Goal: Transaction & Acquisition: Purchase product/service

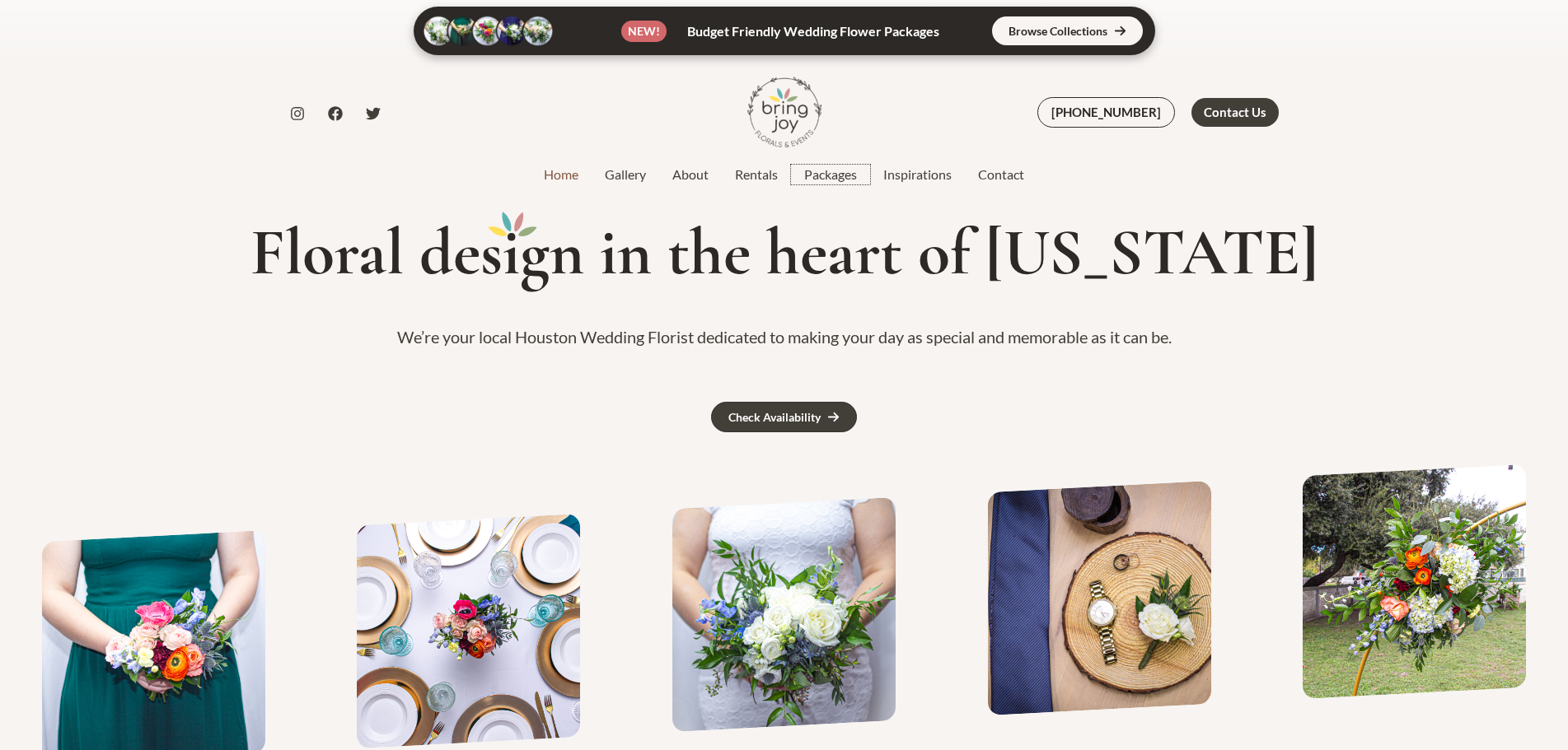
click at [824, 175] on link "Packages" at bounding box center [830, 175] width 79 height 20
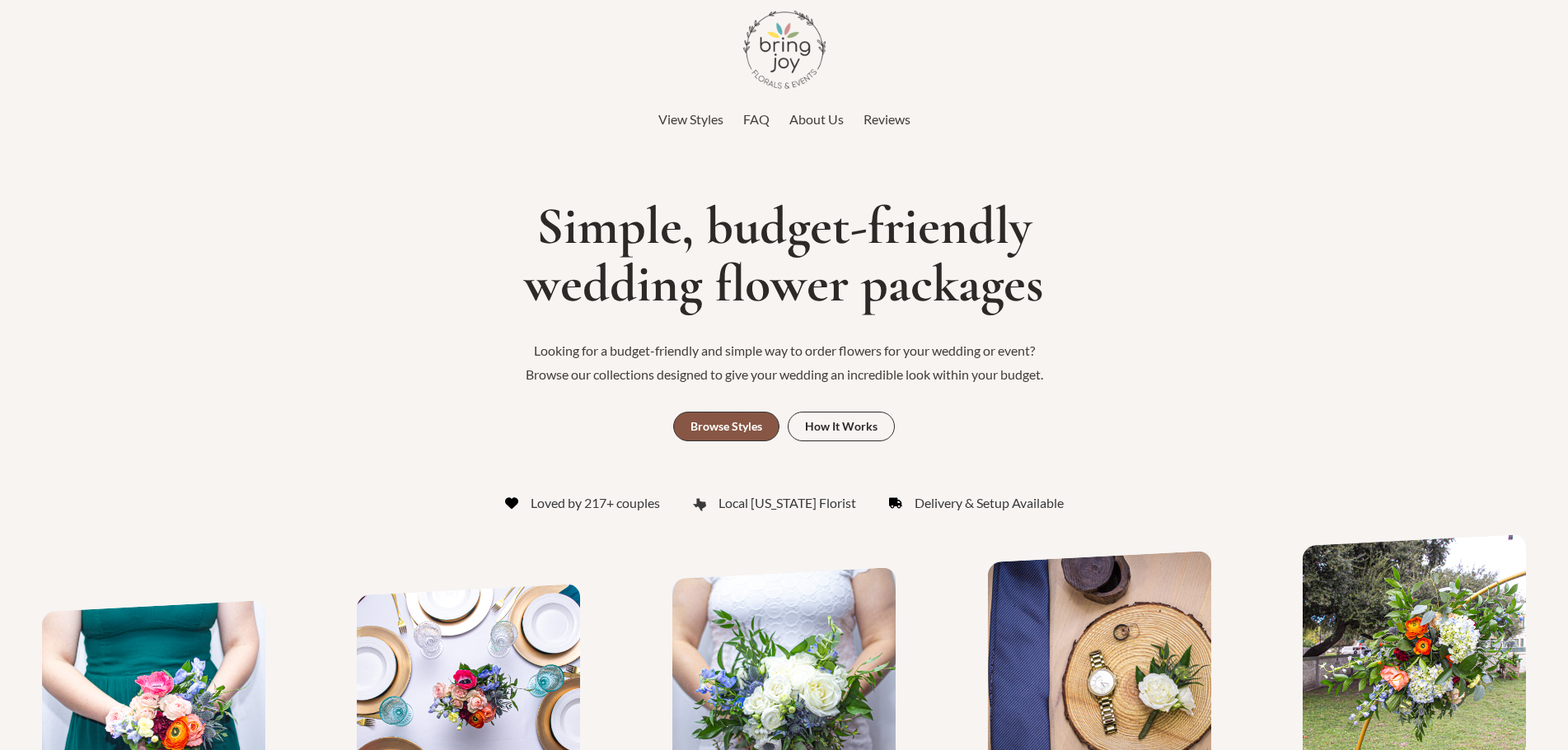
click at [744, 426] on div "Browse Styles" at bounding box center [726, 426] width 71 height 12
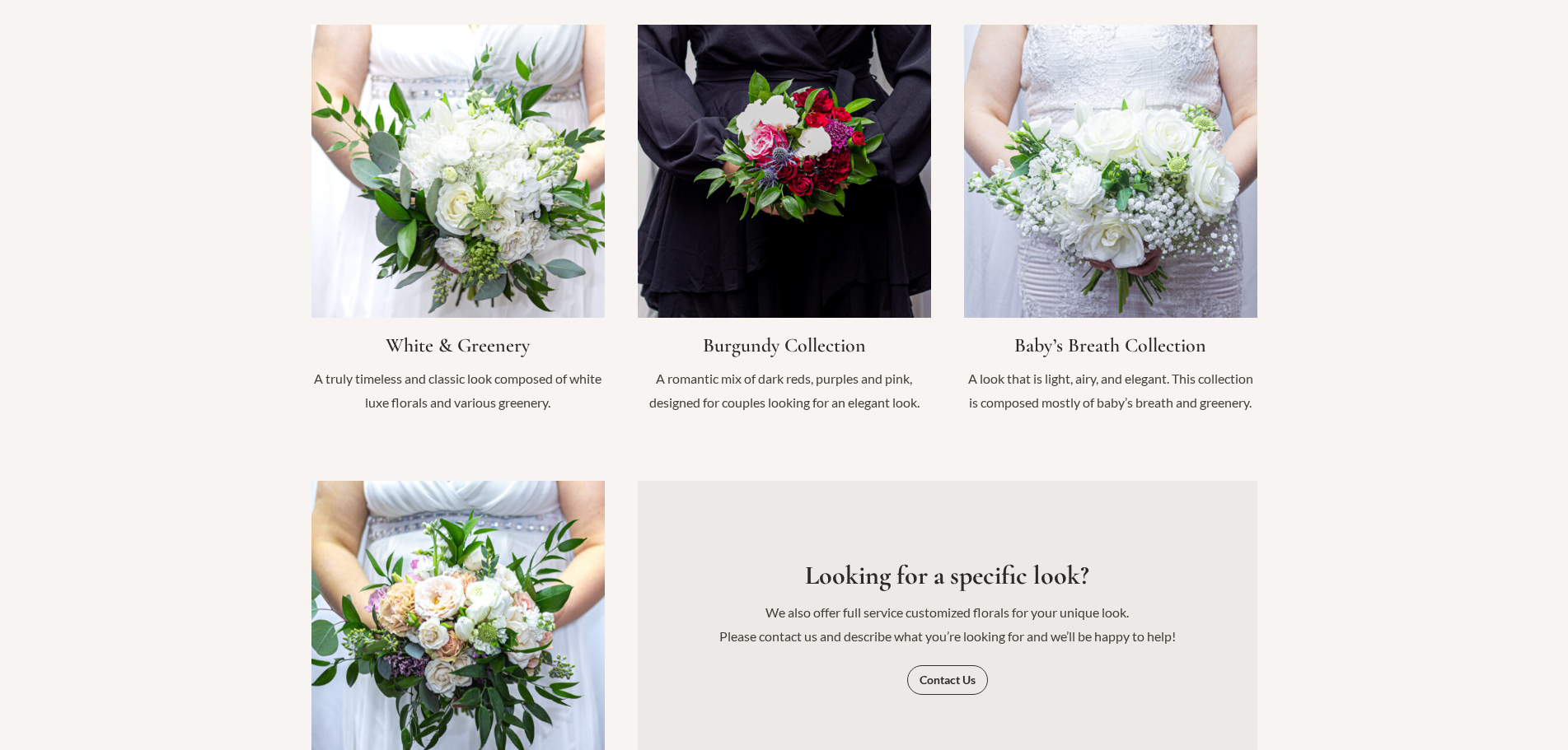
scroll to position [1773, 0]
click at [499, 301] on link "Infobox Link" at bounding box center [458, 227] width 293 height 407
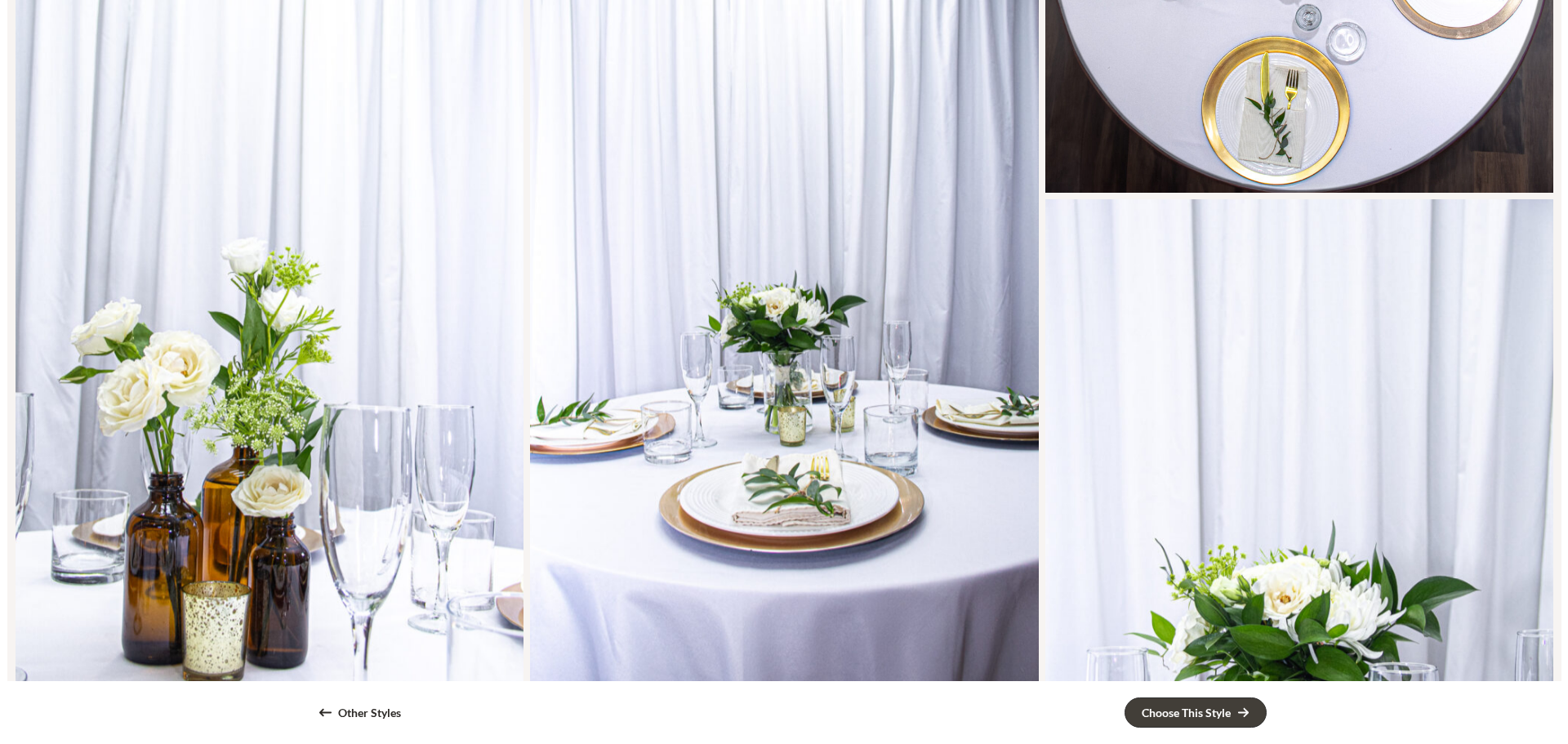
scroll to position [2122, 0]
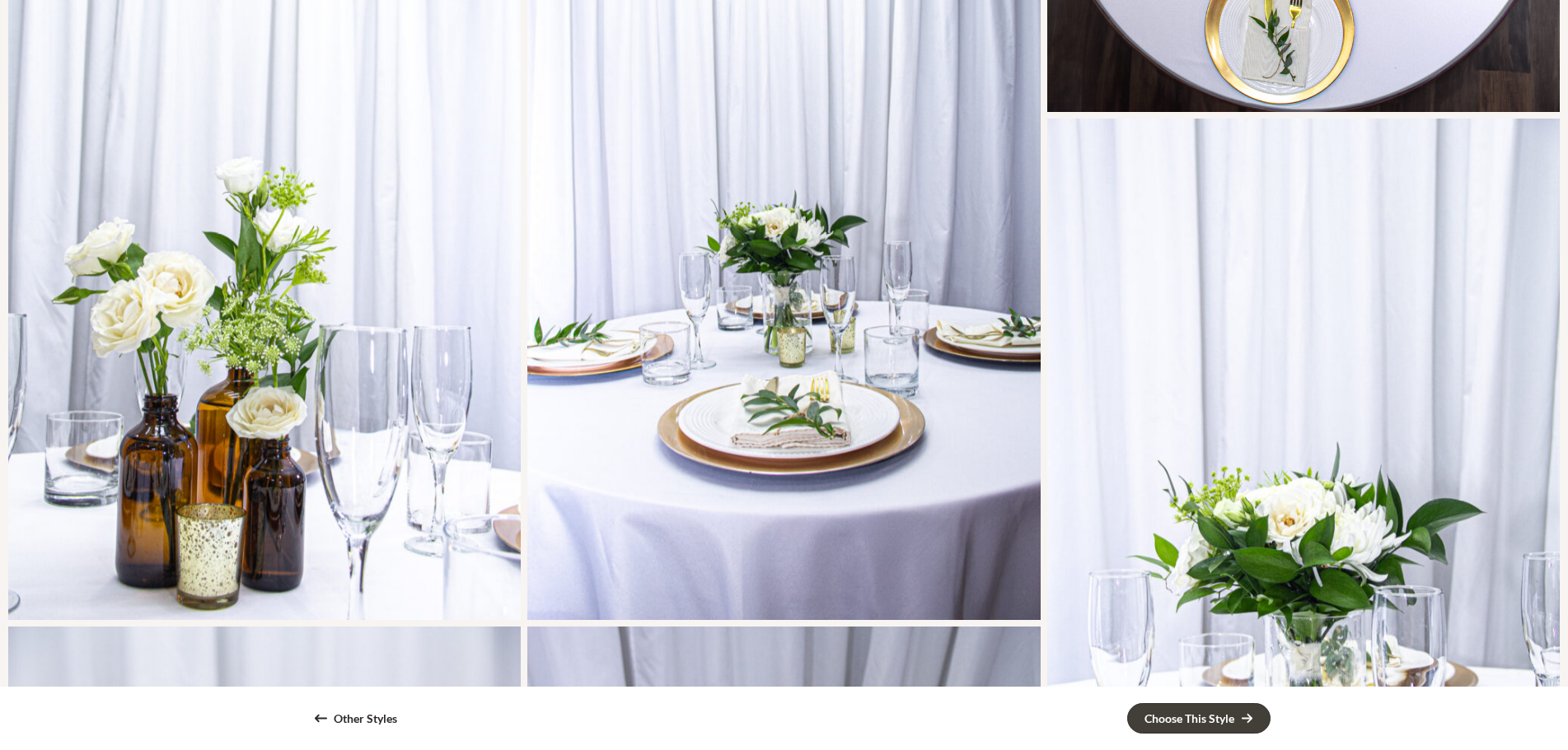
click at [741, 262] on div "Bridal Bouquet reused as centerpiece" at bounding box center [784, 235] width 512 height 768
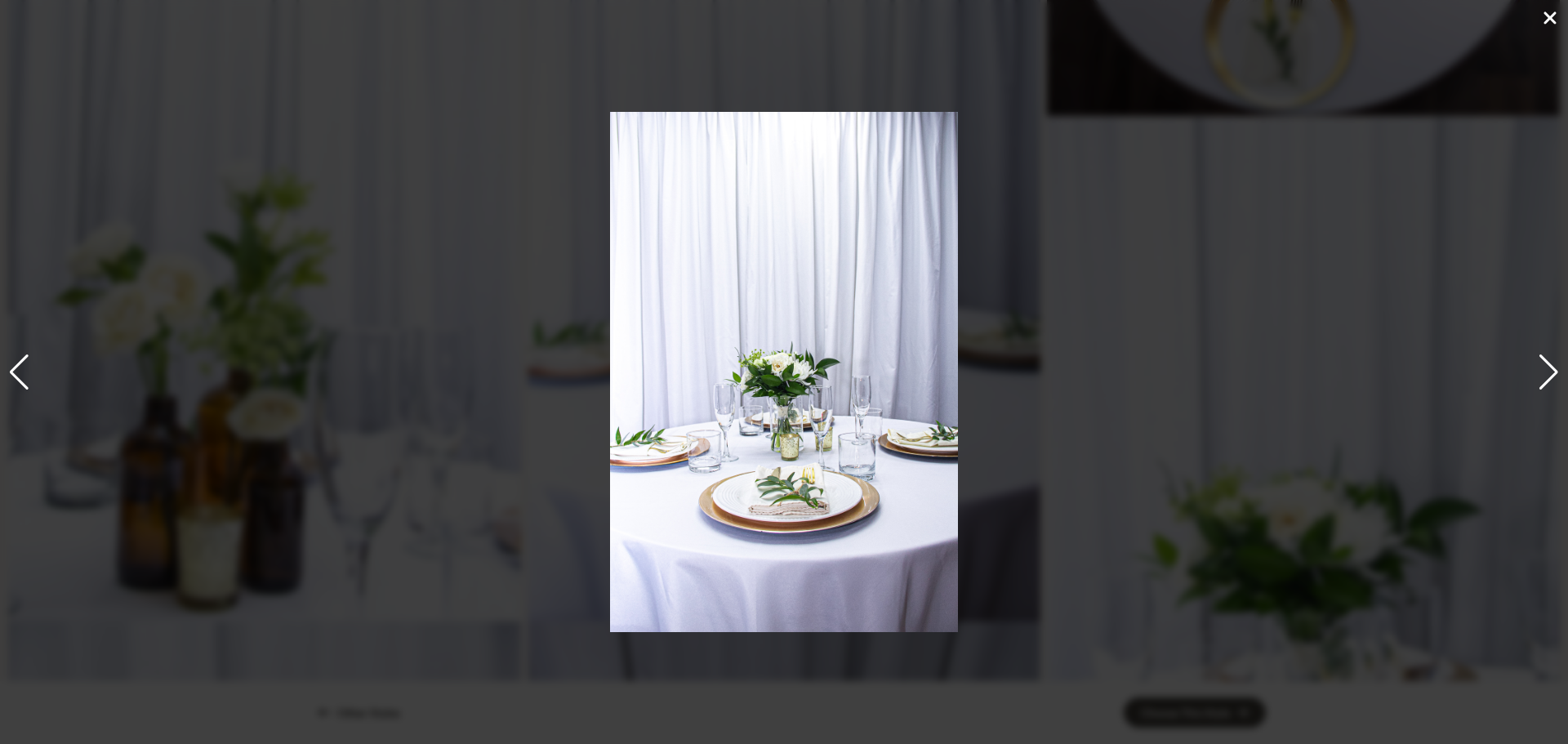
click at [1547, 361] on div "Next slide" at bounding box center [1548, 372] width 22 height 36
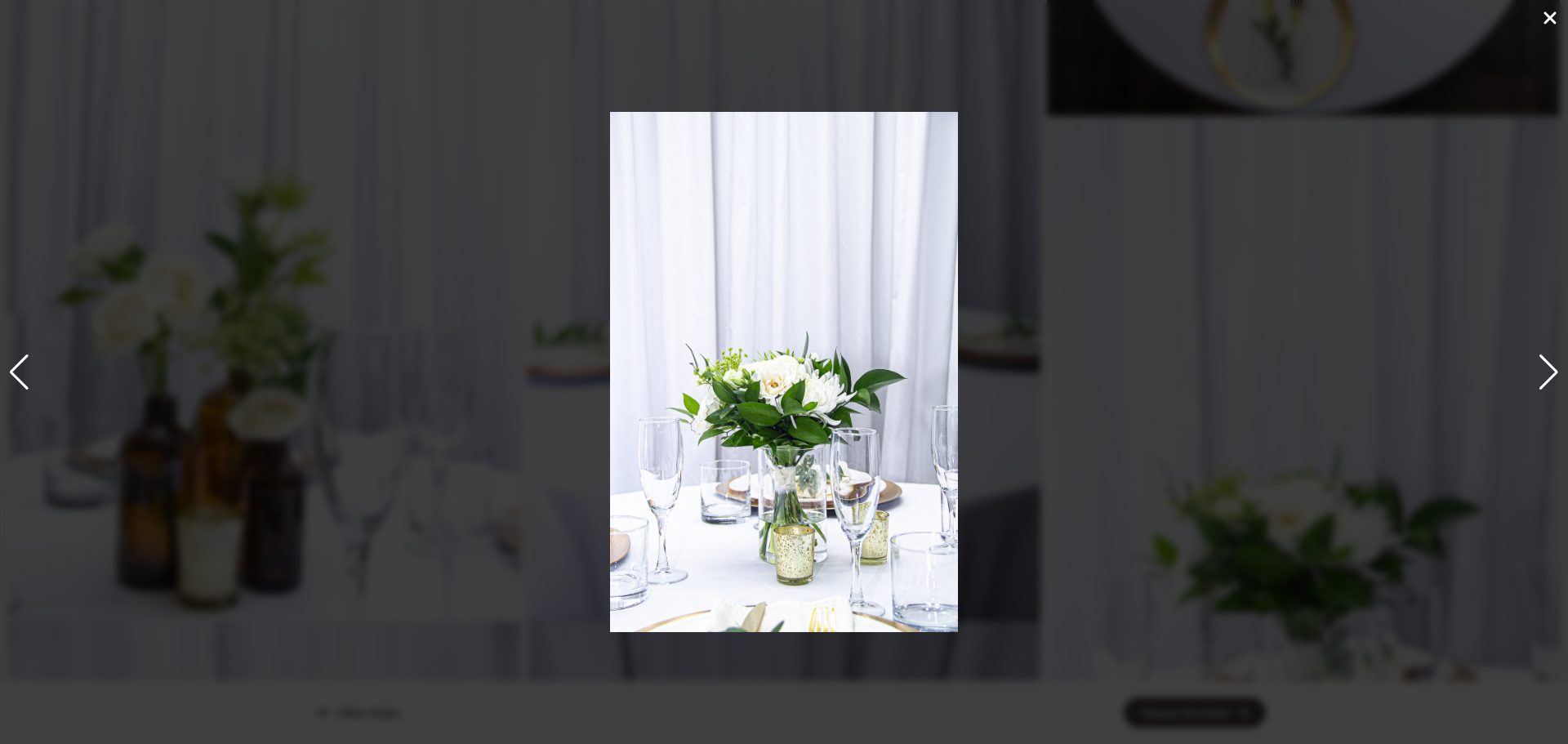
click at [1551, 362] on div "Next slide" at bounding box center [1548, 372] width 22 height 36
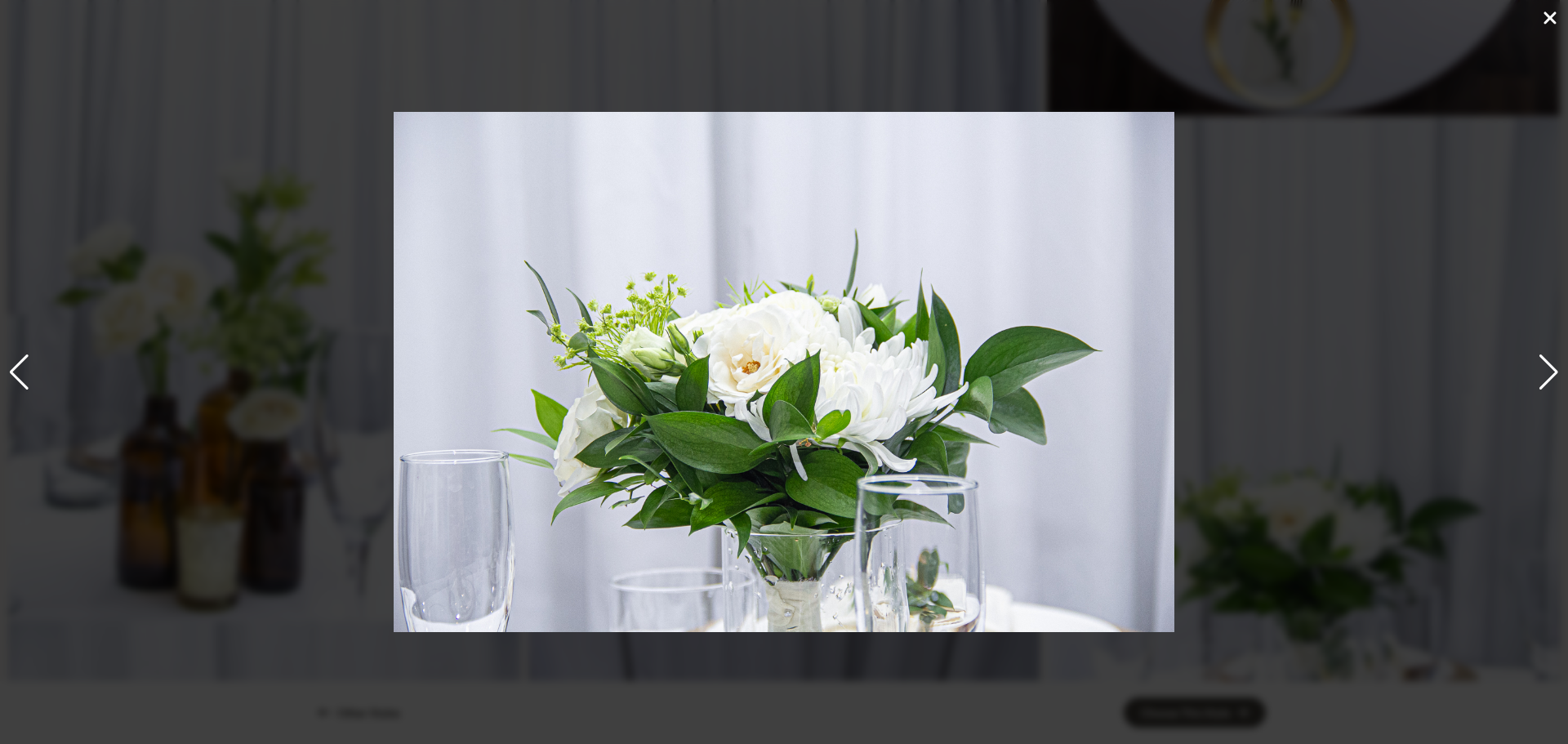
click at [1551, 362] on div "Next slide" at bounding box center [1548, 372] width 22 height 36
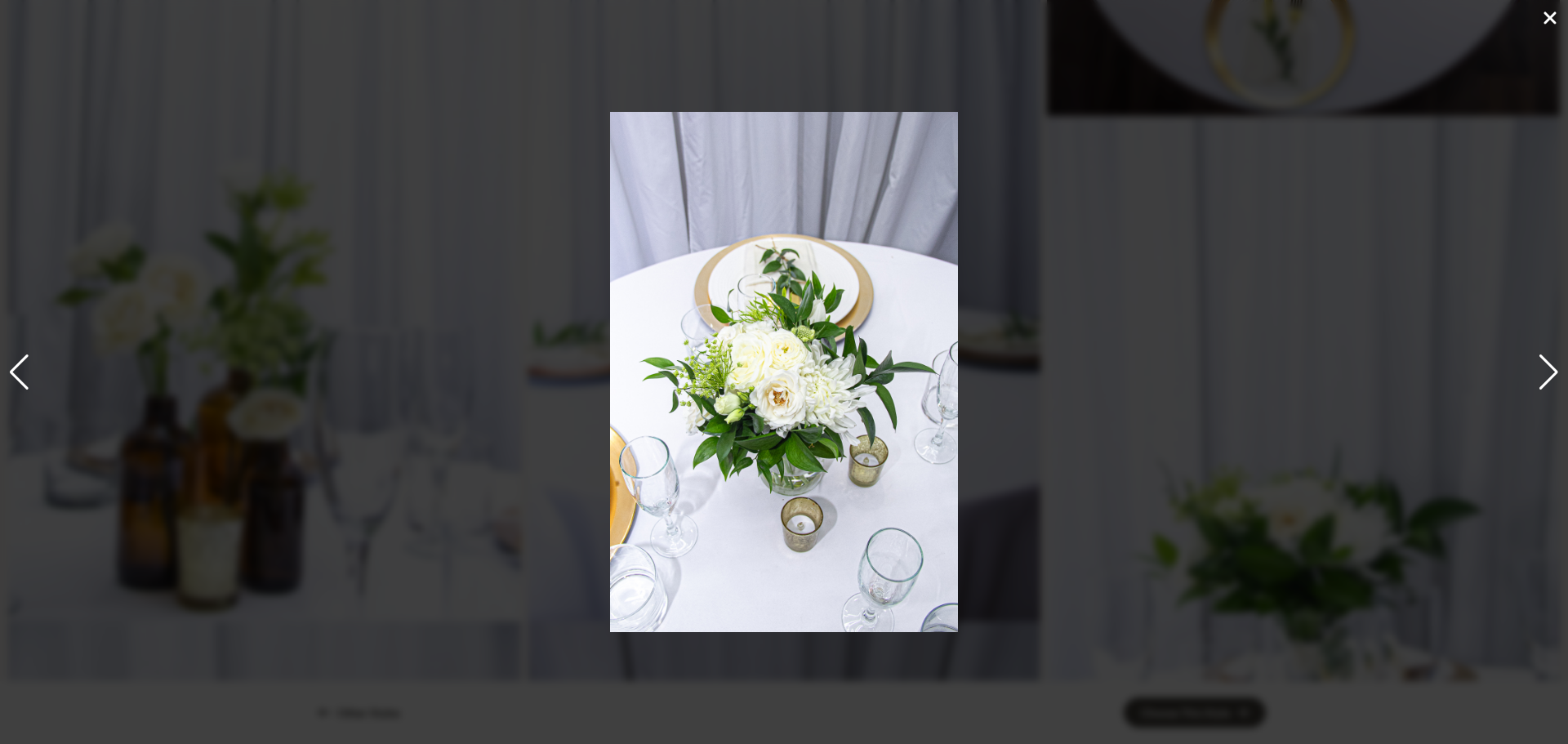
click at [1551, 362] on div "Next slide" at bounding box center [1548, 372] width 22 height 36
